Goal: Task Accomplishment & Management: Manage account settings

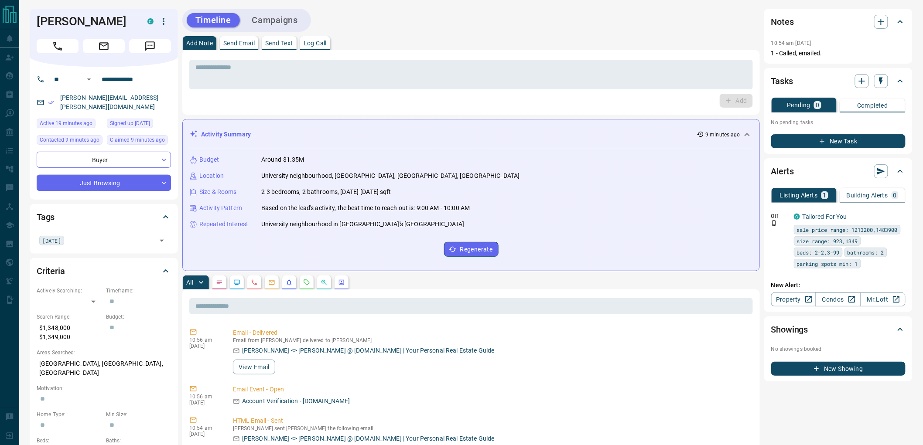
click at [270, 23] on button "Campaigns" at bounding box center [274, 20] width 63 height 14
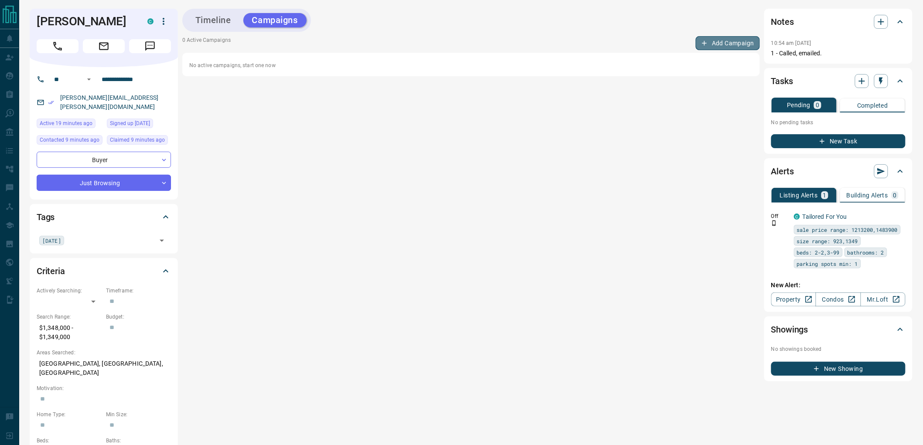
click at [719, 44] on button "Add Campaign" at bounding box center [728, 43] width 64 height 14
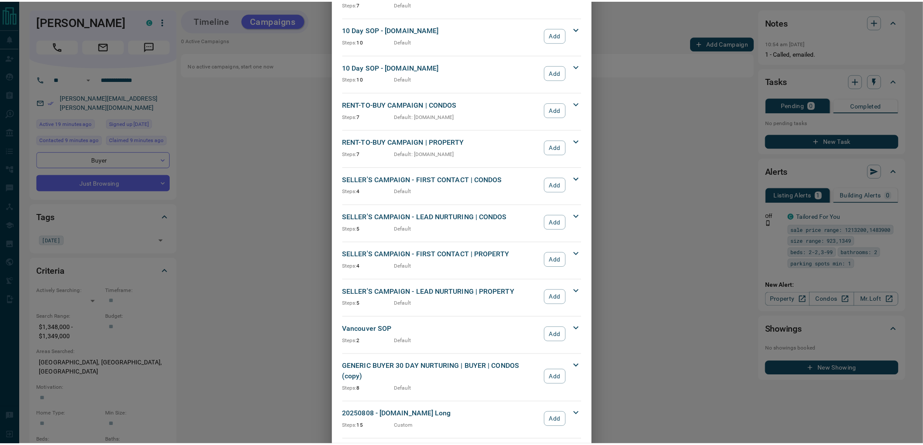
scroll to position [722, 0]
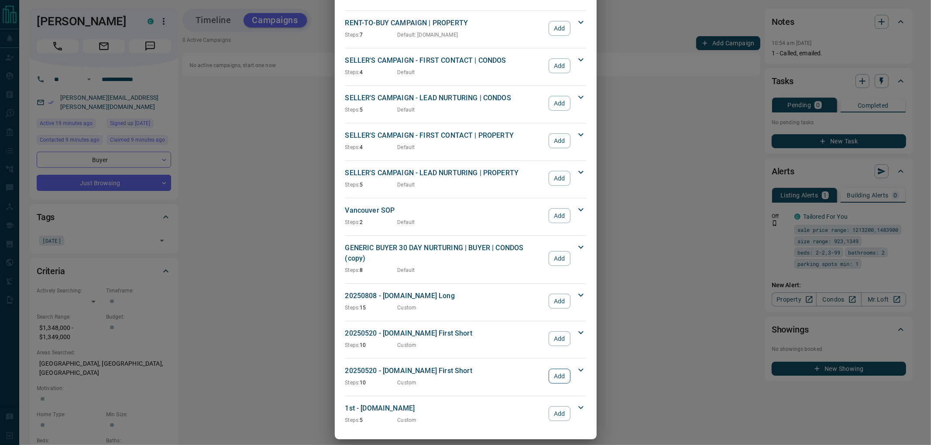
click at [557, 369] on button "Add" at bounding box center [558, 376] width 21 height 15
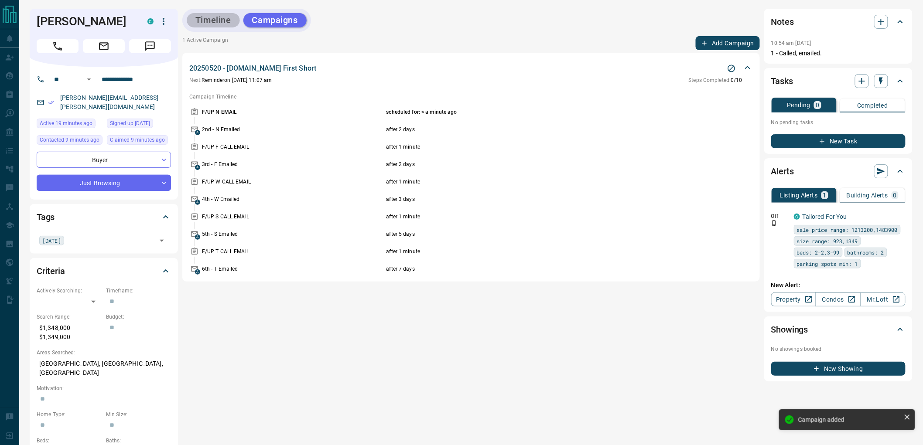
click at [222, 20] on button "Timeline" at bounding box center [213, 20] width 53 height 14
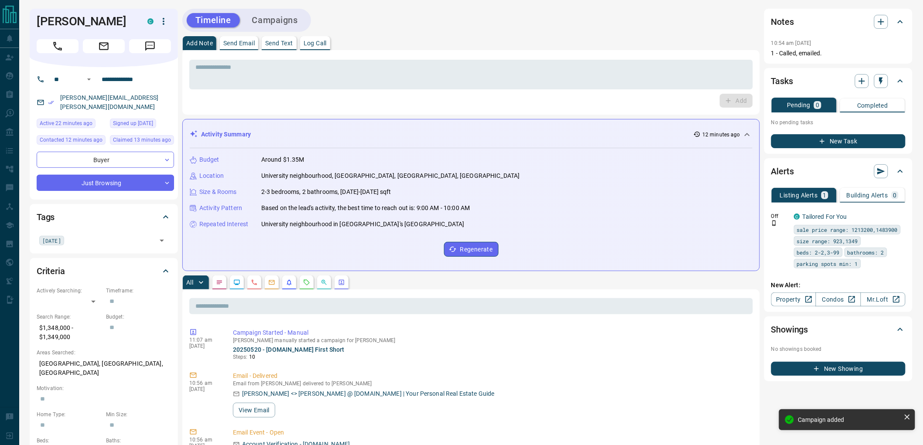
click at [495, 37] on div "Add Note Send Email Send Text Log Call" at bounding box center [471, 43] width 578 height 14
drag, startPoint x: 479, startPoint y: 38, endPoint x: 461, endPoint y: 79, distance: 44.7
click at [478, 38] on div "Add Note Send Email Send Text Log Call" at bounding box center [471, 43] width 578 height 14
click at [461, 79] on textarea at bounding box center [470, 75] width 551 height 22
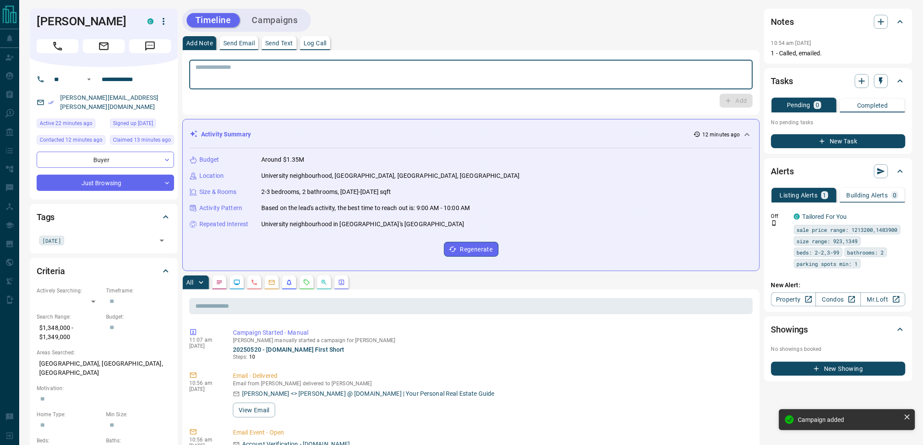
click at [499, 24] on div "Timeline Campaigns" at bounding box center [471, 20] width 578 height 23
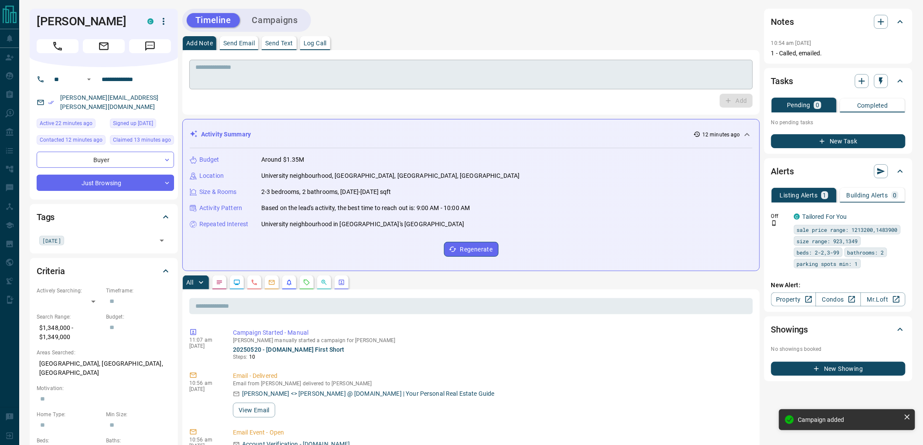
click at [503, 64] on textarea at bounding box center [470, 75] width 551 height 22
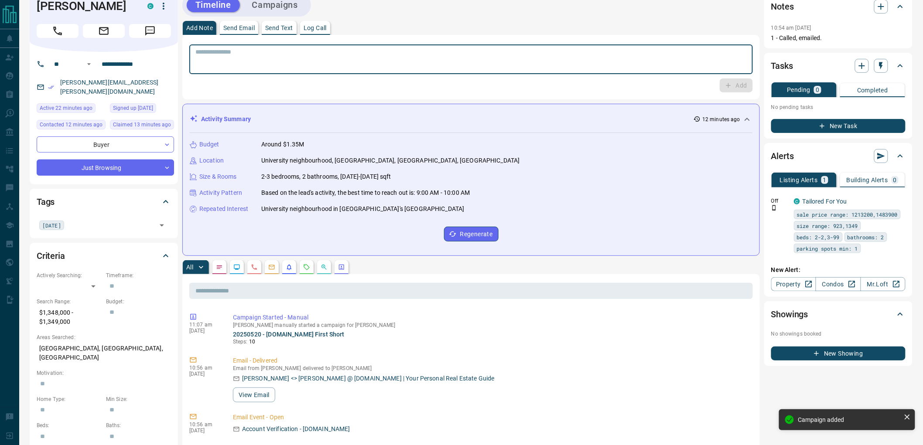
scroll to position [0, 0]
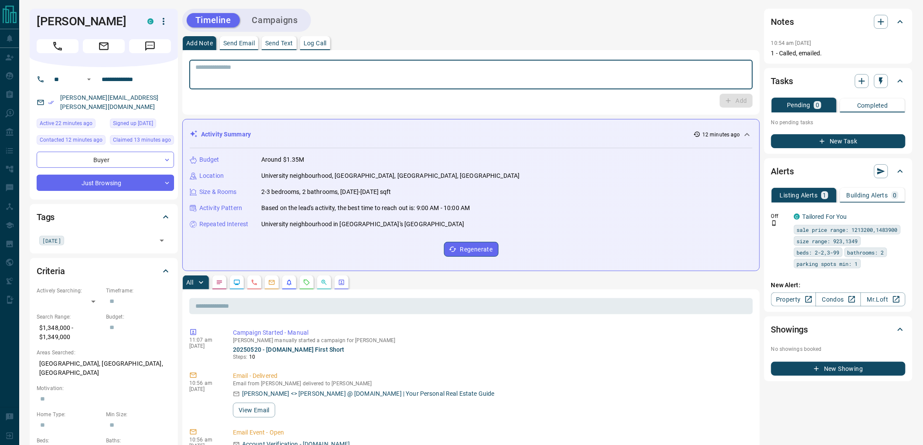
click at [472, 28] on div "Timeline Campaigns" at bounding box center [471, 20] width 578 height 23
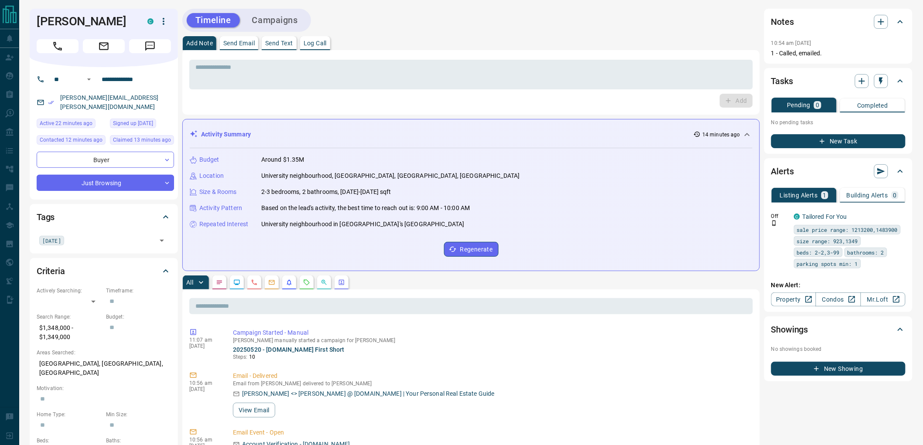
click at [600, 45] on div "Add Note Send Email Send Text Log Call" at bounding box center [471, 43] width 578 height 14
click at [608, 45] on div "Add Note Send Email Send Text Log Call" at bounding box center [471, 43] width 578 height 14
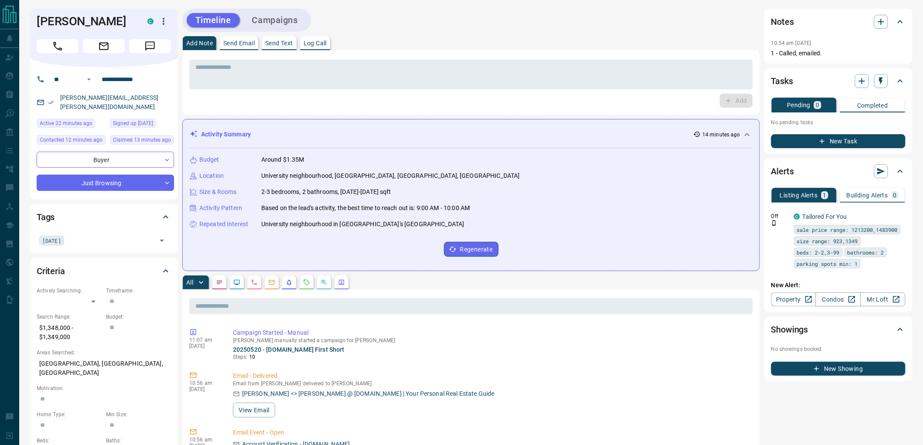
click at [608, 45] on div "Add Note Send Email Send Text Log Call" at bounding box center [471, 43] width 578 height 14
click at [478, 43] on div "Add Note Send Email Send Text Log Call" at bounding box center [471, 43] width 578 height 14
click at [811, 138] on button "New Task" at bounding box center [838, 141] width 134 height 14
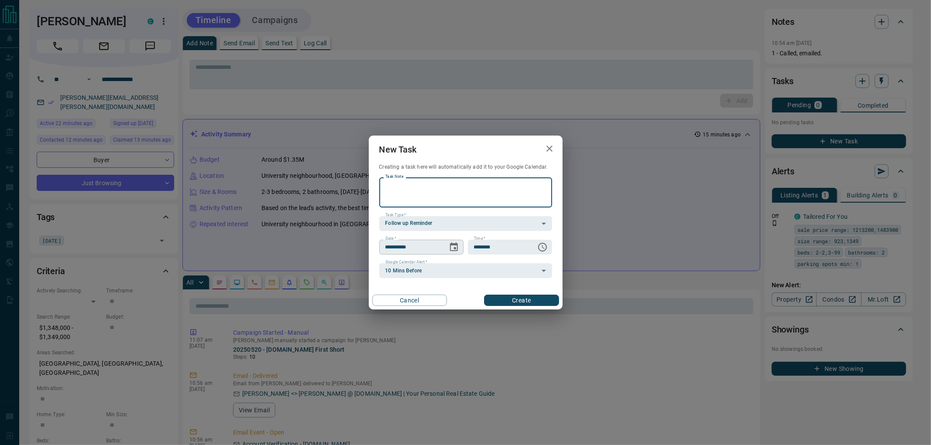
paste textarea "**********"
type textarea "**********"
click at [448, 249] on icon "Choose date, selected date is Oct 13, 2025" at bounding box center [453, 247] width 10 height 10
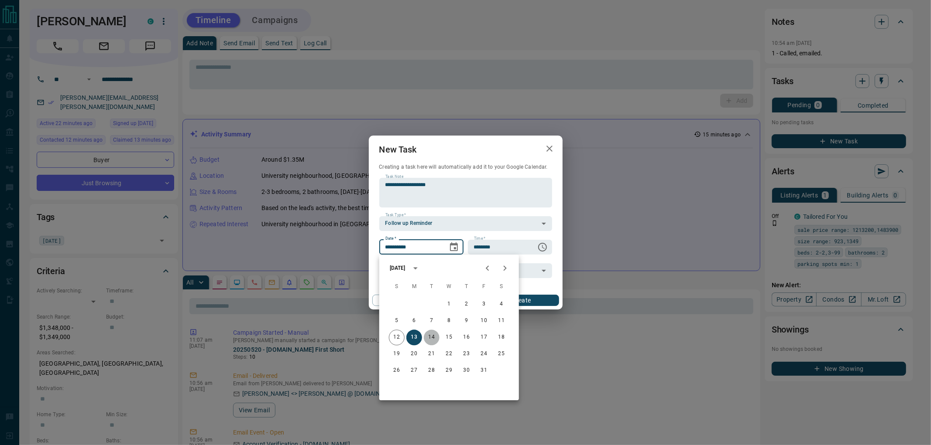
click at [430, 334] on button "14" at bounding box center [432, 338] width 16 height 16
type input "**********"
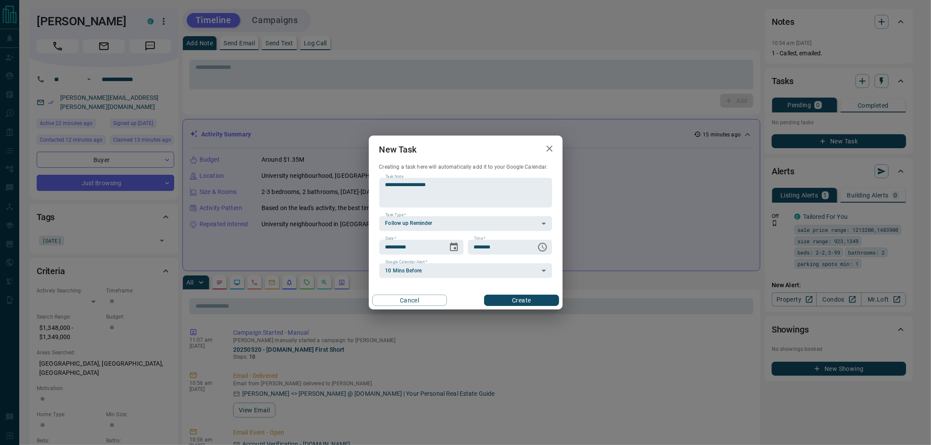
click at [526, 304] on button "Create" at bounding box center [521, 300] width 75 height 11
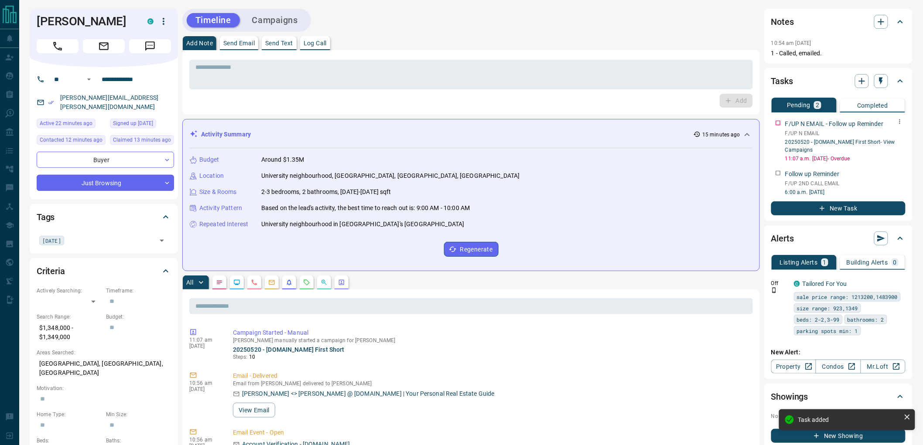
click at [899, 120] on icon "button" at bounding box center [900, 121] width 7 height 7
click at [897, 149] on li "Delete" at bounding box center [887, 150] width 38 height 13
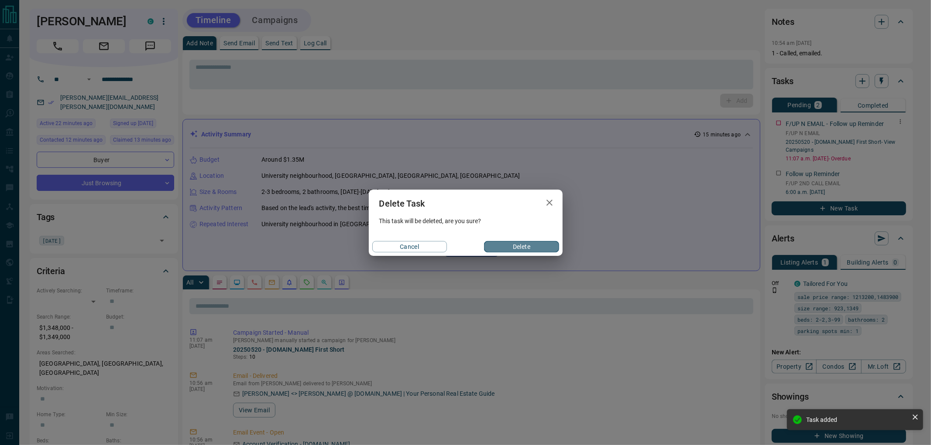
click at [510, 246] on button "Delete" at bounding box center [521, 246] width 75 height 11
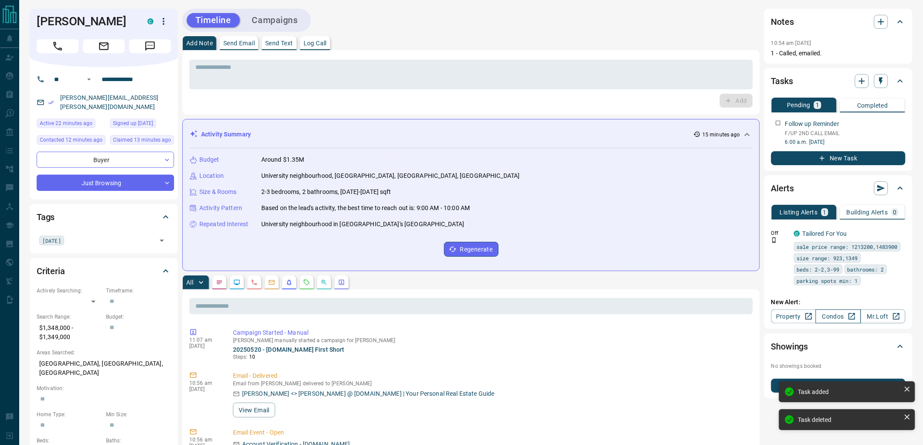
click at [833, 320] on link "Condos" at bounding box center [838, 317] width 45 height 14
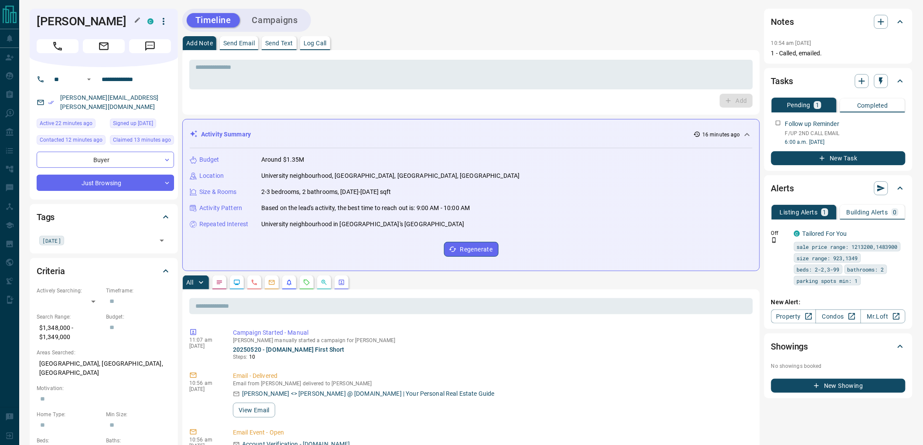
click at [45, 17] on h1 "[PERSON_NAME]" at bounding box center [86, 21] width 98 height 14
drag, startPoint x: 45, startPoint y: 17, endPoint x: 79, endPoint y: 17, distance: 34.0
click at [79, 17] on h1 "[PERSON_NAME]" at bounding box center [86, 21] width 98 height 14
copy h1 "[PERSON_NAME]"
